Goal: Task Accomplishment & Management: Manage account settings

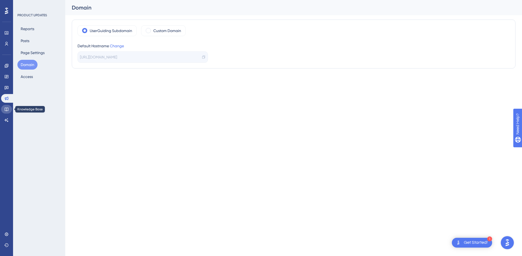
click at [6, 109] on icon at bounding box center [6, 109] width 4 height 4
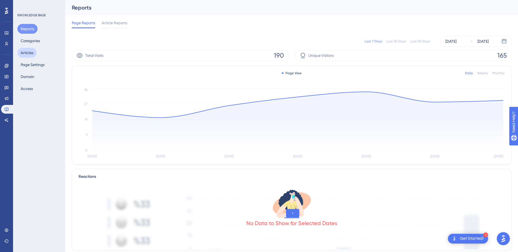
click at [25, 54] on button "Articles" at bounding box center [26, 53] width 19 height 10
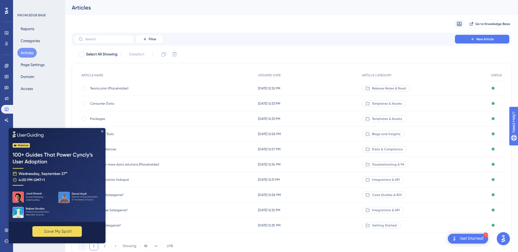
click at [104, 130] on img at bounding box center [57, 175] width 97 height 94
click at [102, 131] on icon "Close Preview" at bounding box center [102, 131] width 2 height 2
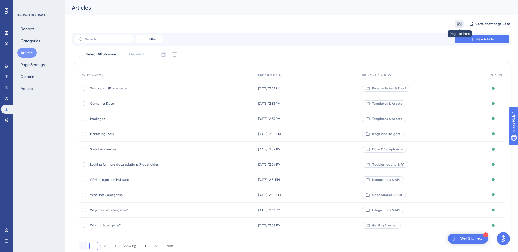
click at [461, 23] on icon at bounding box center [459, 23] width 5 height 5
click at [322, 20] on div "Migrate from from Zendesk from Zendesk from Intercom from Intercom Go to Knowle…" at bounding box center [292, 23] width 440 height 17
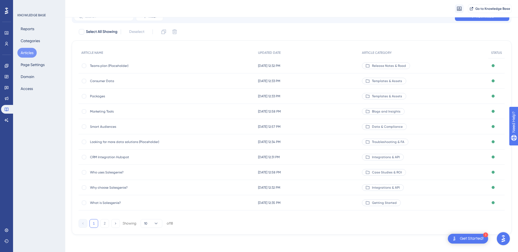
click at [503, 239] on img "Open AI Assistant Launcher" at bounding box center [504, 239] width 10 height 10
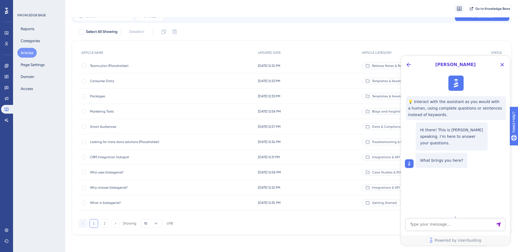
click at [437, 226] on textarea "AI Assistant Text Input" at bounding box center [456, 224] width 100 height 13
type textarea "Is there a way to perform a content search and replace for a domain? I see a lo…"
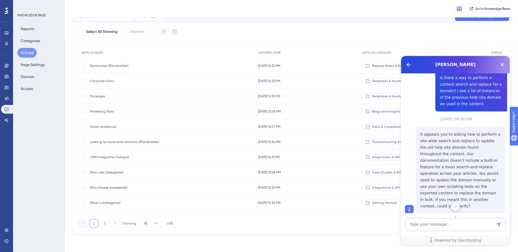
scroll to position [114, 0]
click at [428, 191] on p "It appears you’re asking how to perform a site-wide search and replace to updat…" at bounding box center [460, 170] width 81 height 78
click at [418, 217] on span "👍" at bounding box center [420, 220] width 7 height 7
click at [29, 72] on button "Domain" at bounding box center [27, 77] width 20 height 10
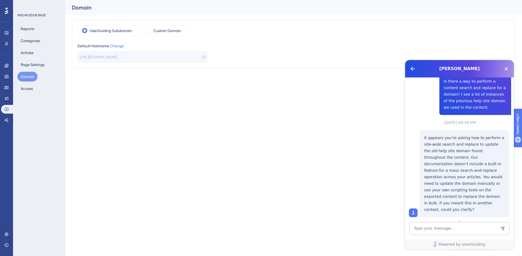
click at [145, 0] on html "1 Get Started! Performance Users Engagement Widgets Feedback Product Updates Kn…" at bounding box center [261, 0] width 522 height 0
click at [26, 48] on button "Articles" at bounding box center [26, 53] width 19 height 10
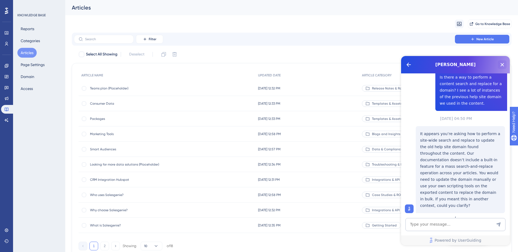
drag, startPoint x: 500, startPoint y: 65, endPoint x: 895, endPoint y: 150, distance: 403.7
click at [500, 65] on icon "Close Button" at bounding box center [502, 64] width 7 height 7
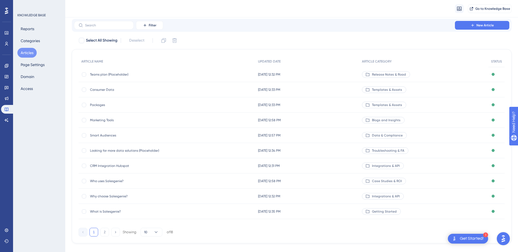
scroll to position [25, 0]
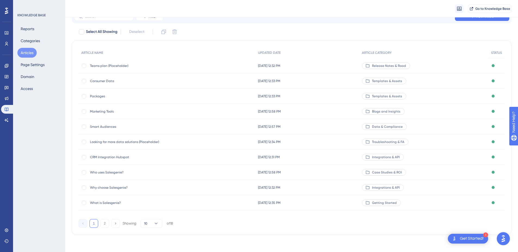
click at [103, 203] on span "What is Salesgenie?" at bounding box center [133, 203] width 87 height 4
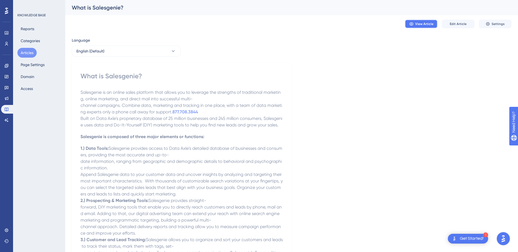
click at [429, 23] on span "View Article" at bounding box center [424, 24] width 18 height 4
click at [84, 106] on span "Salesgenie is an online sales platform that allows you to leverage the strength…" at bounding box center [182, 102] width 202 height 25
click at [509, 23] on button "Settings" at bounding box center [495, 24] width 33 height 9
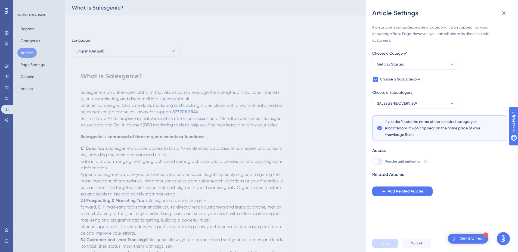
click at [334, 34] on div "Article Settings If an article is not added inside a Category, it won't appear …" at bounding box center [259, 126] width 518 height 252
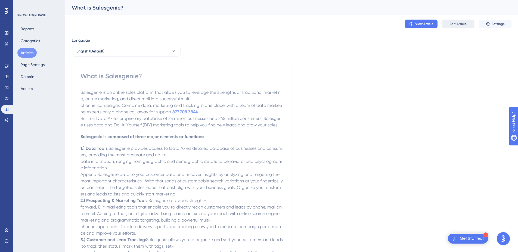
click at [457, 24] on span "Edit Article" at bounding box center [458, 24] width 17 height 4
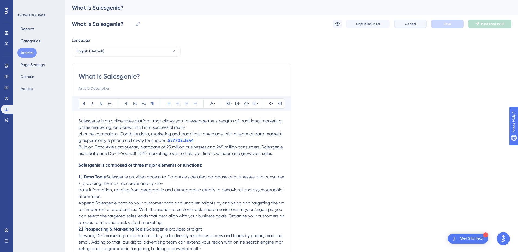
click at [406, 26] on button "Cancel" at bounding box center [410, 24] width 33 height 9
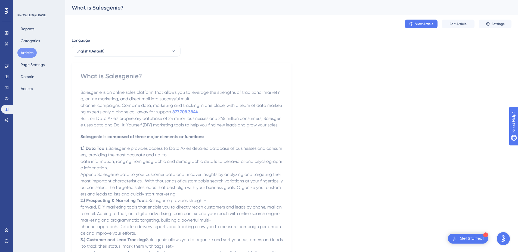
click at [269, 31] on div "View Article Edit Article Settings" at bounding box center [292, 23] width 440 height 17
click at [25, 77] on button "Domain" at bounding box center [27, 77] width 20 height 10
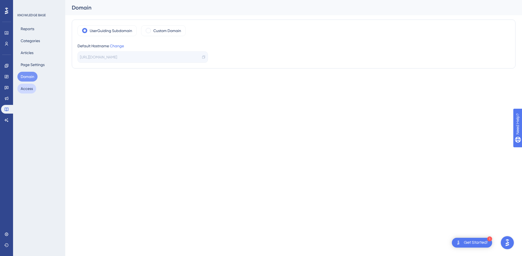
click at [22, 85] on button "Access" at bounding box center [26, 89] width 19 height 10
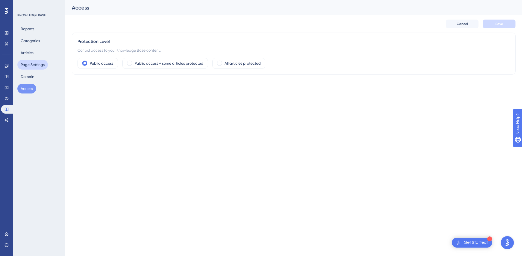
click at [25, 61] on button "Page Settings" at bounding box center [32, 65] width 30 height 10
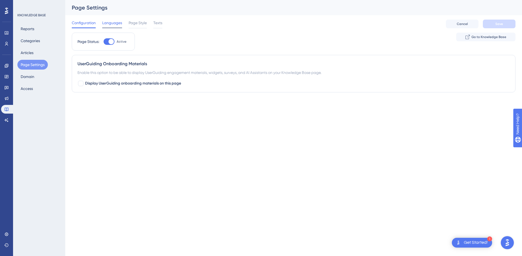
click at [108, 24] on span "Languages" at bounding box center [112, 23] width 20 height 7
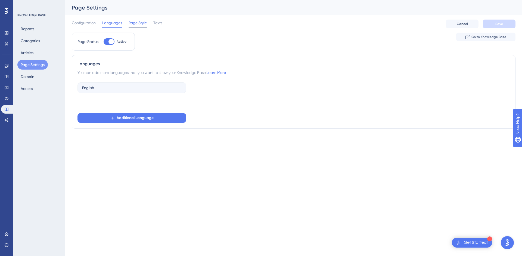
click at [139, 23] on span "Page Style" at bounding box center [138, 23] width 18 height 7
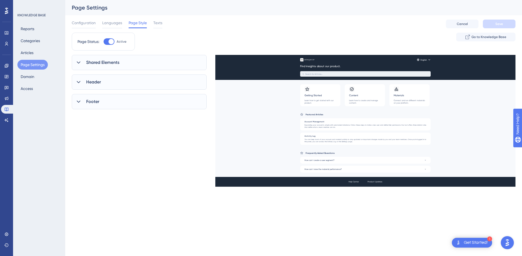
click at [77, 80] on icon at bounding box center [78, 81] width 5 height 5
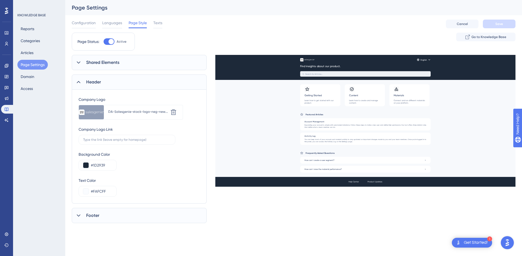
click at [79, 60] on icon at bounding box center [78, 62] width 5 height 5
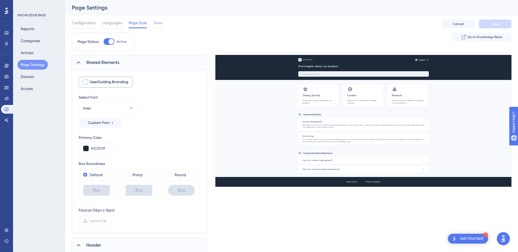
click at [79, 60] on div at bounding box center [78, 62] width 7 height 7
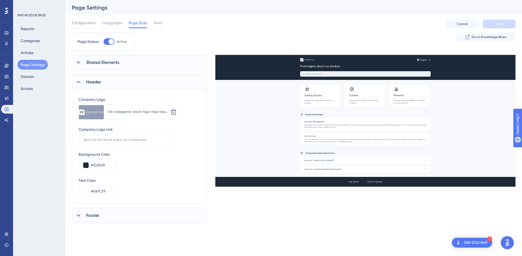
click at [75, 80] on div "Header" at bounding box center [139, 82] width 135 height 15
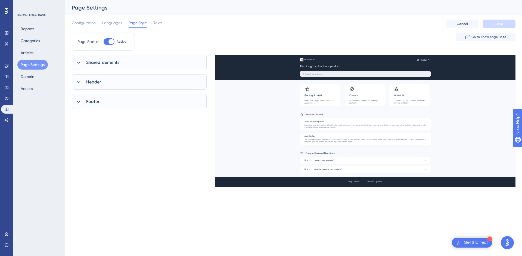
click at [79, 103] on icon at bounding box center [78, 101] width 5 height 5
click at [79, 102] on icon at bounding box center [78, 101] width 5 height 5
click at [162, 24] on span "Texts" at bounding box center [157, 23] width 9 height 7
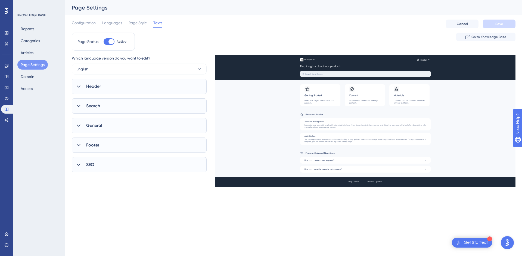
click at [101, 85] on div "Header" at bounding box center [139, 86] width 135 height 15
click at [86, 154] on span "Search" at bounding box center [93, 153] width 14 height 7
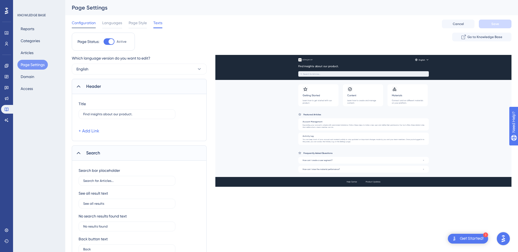
click at [78, 26] on span "Configuration" at bounding box center [84, 23] width 24 height 7
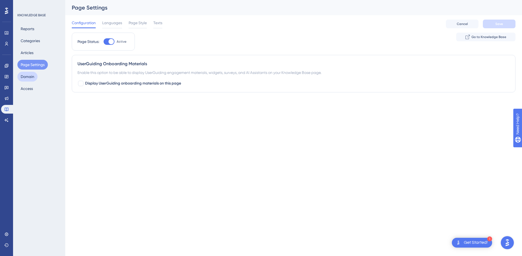
click at [35, 79] on button "Domain" at bounding box center [27, 77] width 20 height 10
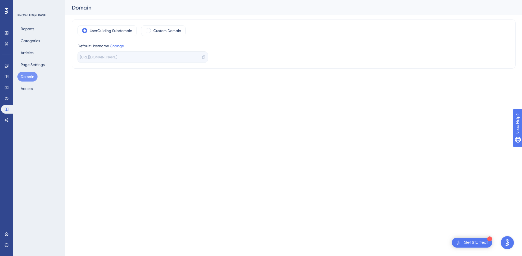
click at [168, 0] on html "1 Get Started! Performance Users Engagement Widgets Feedback Product Updates Kn…" at bounding box center [261, 0] width 522 height 0
